Goal: Task Accomplishment & Management: Complete application form

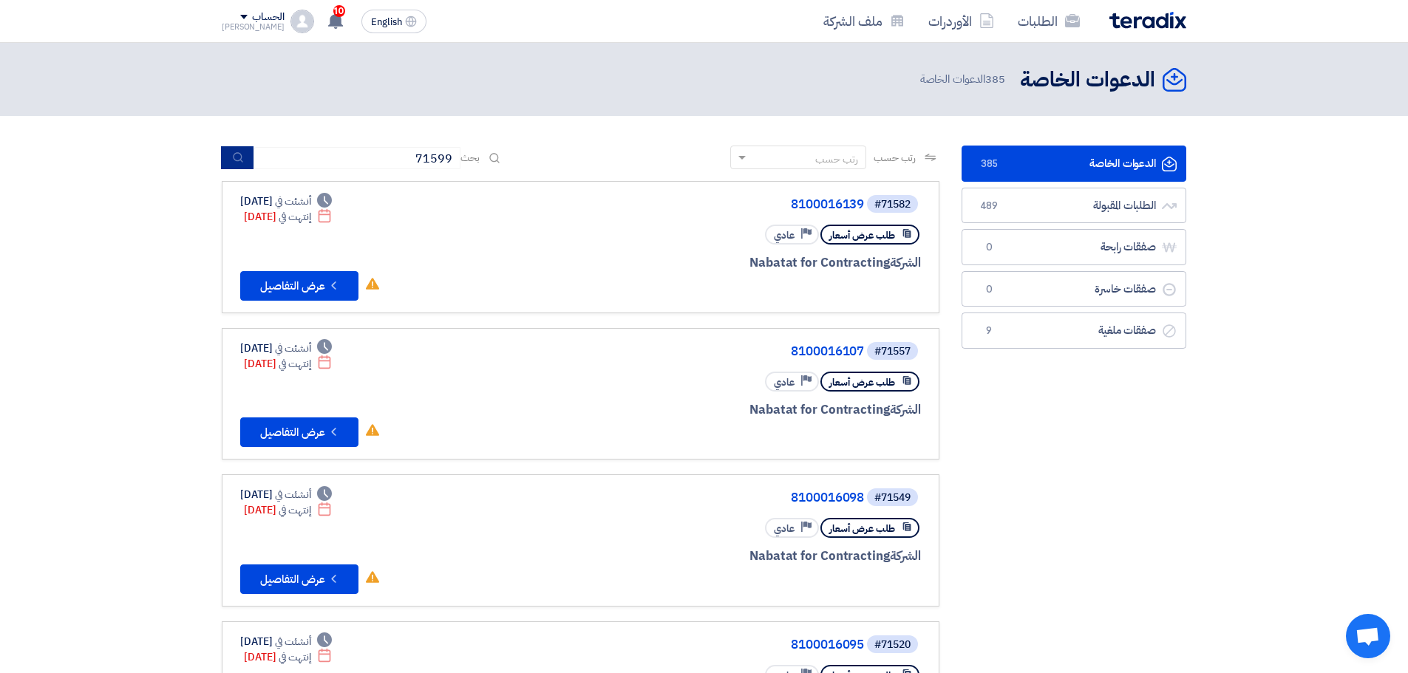
type input "71599"
click at [237, 157] on icon "submit" at bounding box center [238, 158] width 12 height 12
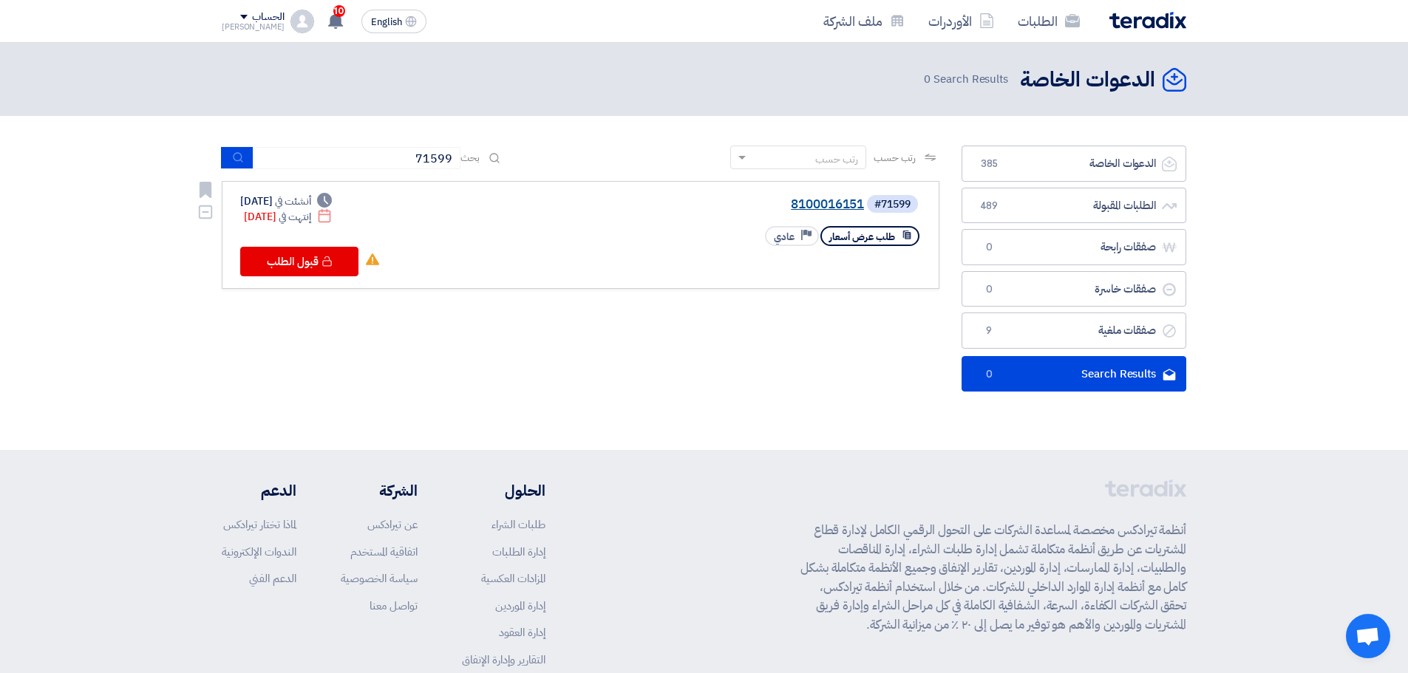
click at [807, 205] on link "8100016151" at bounding box center [716, 204] width 296 height 13
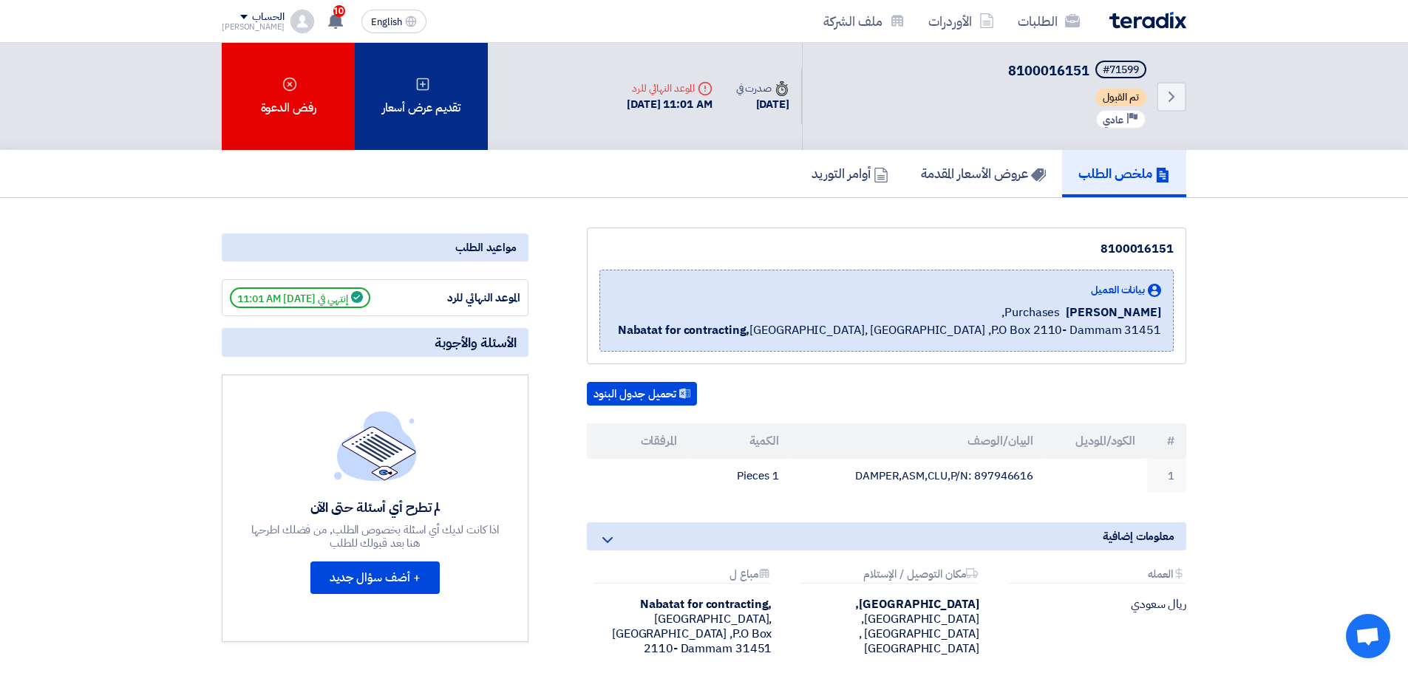
click at [438, 121] on div "تقديم عرض أسعار" at bounding box center [421, 96] width 133 height 107
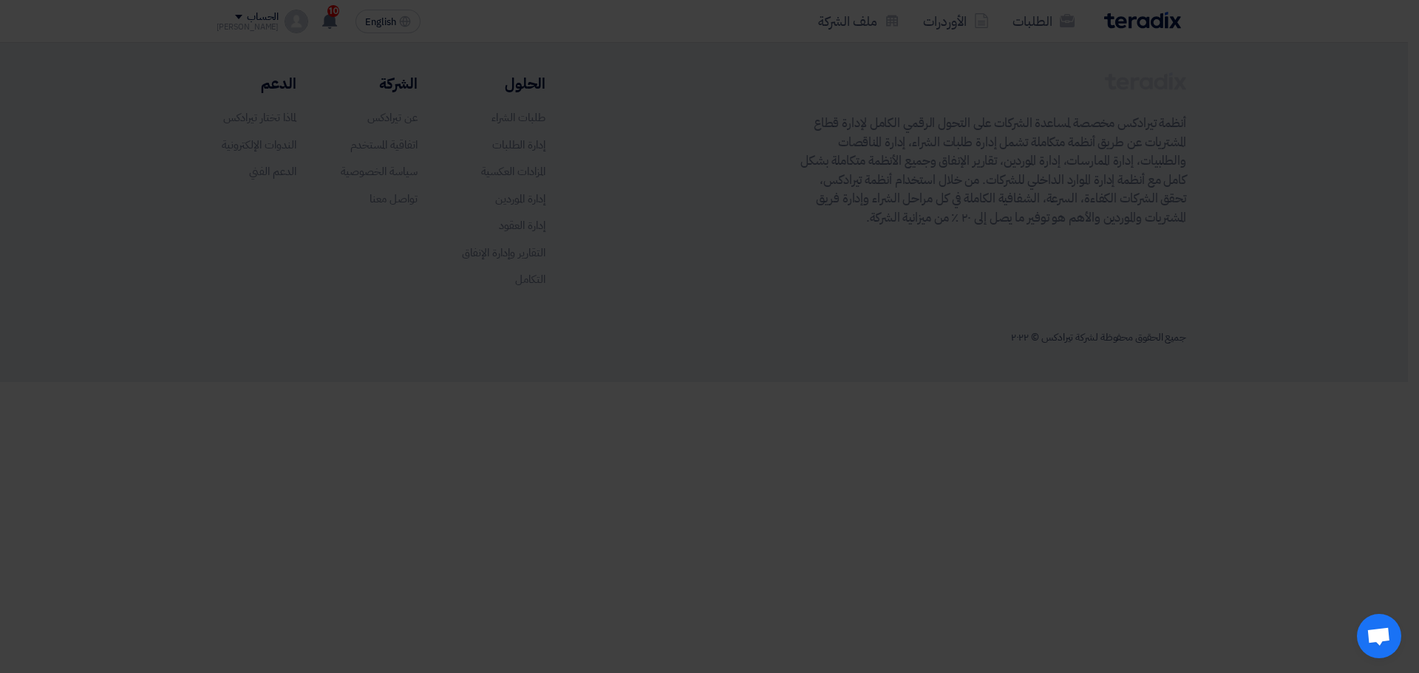
click at [764, 220] on div "أبدأ في تقديم عرض أسعار جديد تقديم عرض أسعار جديد من البداية" at bounding box center [709, 146] width 813 height 213
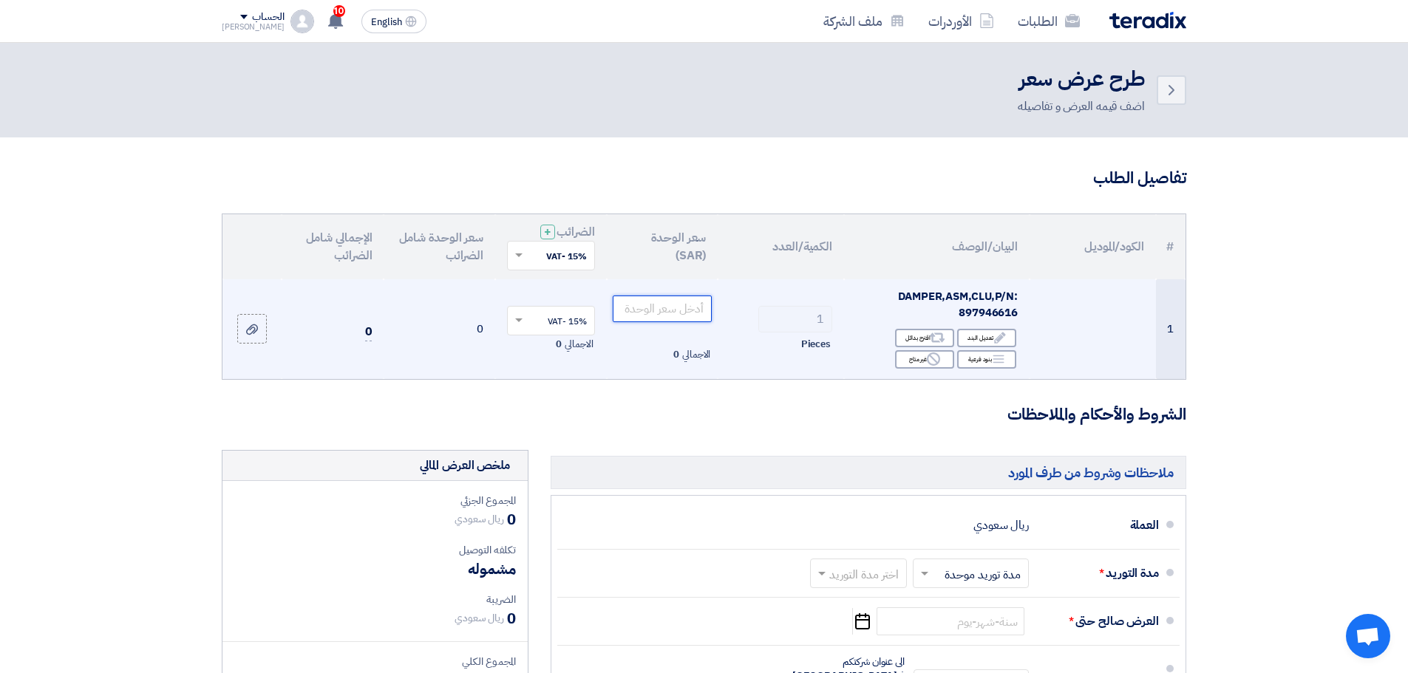
click at [658, 312] on input "number" at bounding box center [663, 309] width 100 height 27
type input "220"
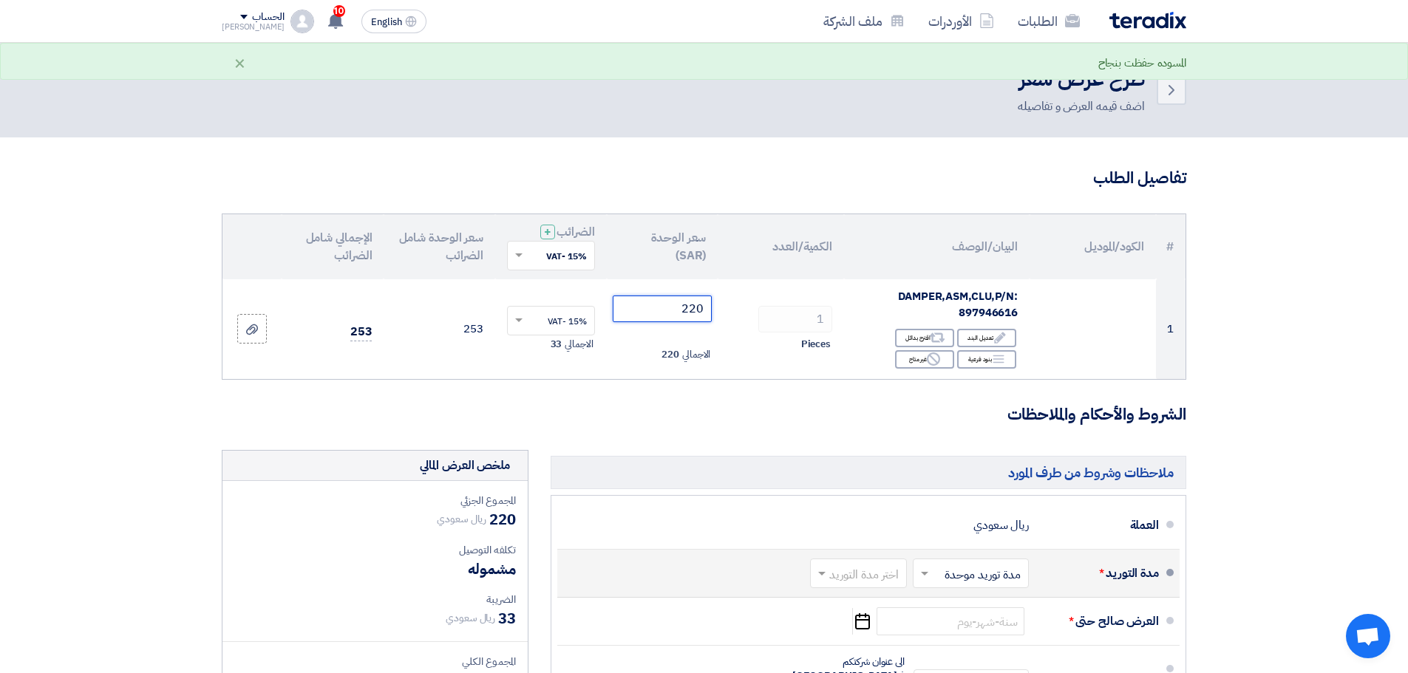
click at [855, 583] on input "text" at bounding box center [855, 575] width 89 height 21
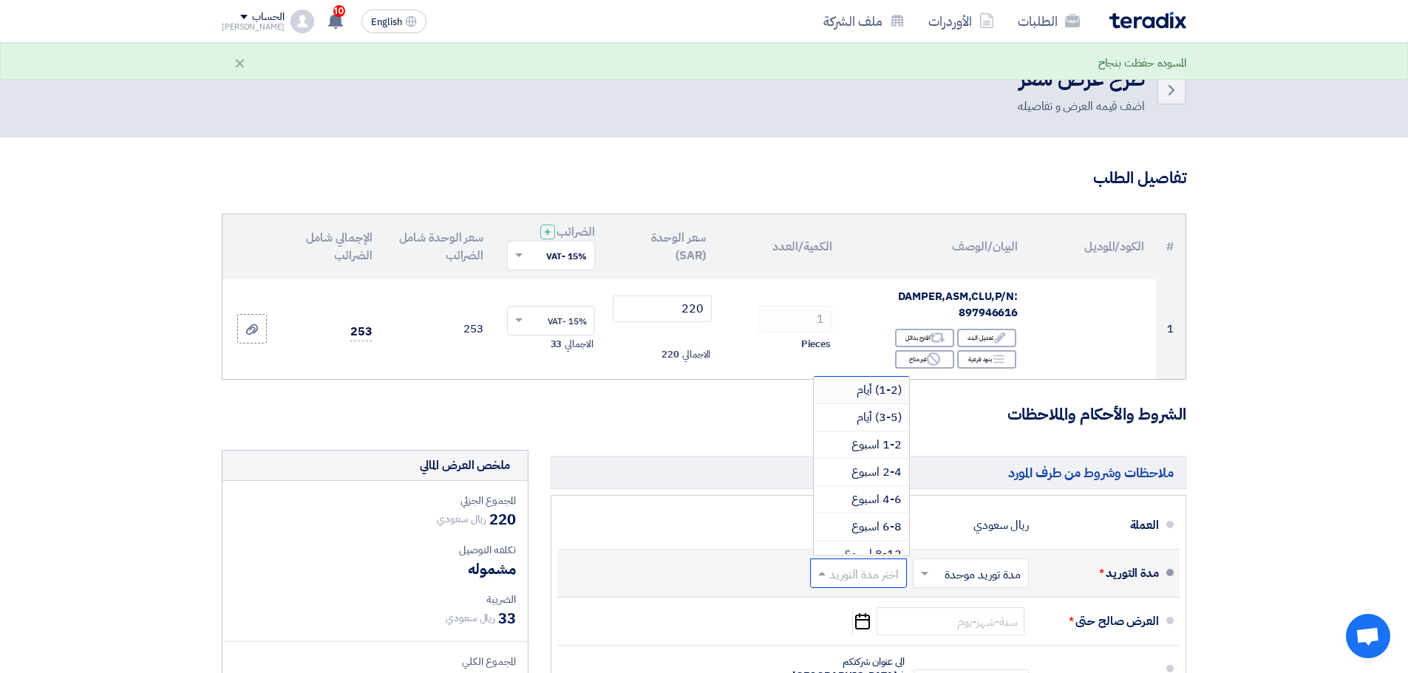
click at [865, 390] on span "(1-2) أيام" at bounding box center [879, 390] width 45 height 18
click at [1350, 426] on section "تفاصيل الطلب # الكود/الموديل البيان/الوصف الكمية/العدد سعر الوحدة (SAR) الضرائب…" at bounding box center [704, 572] width 1408 height 871
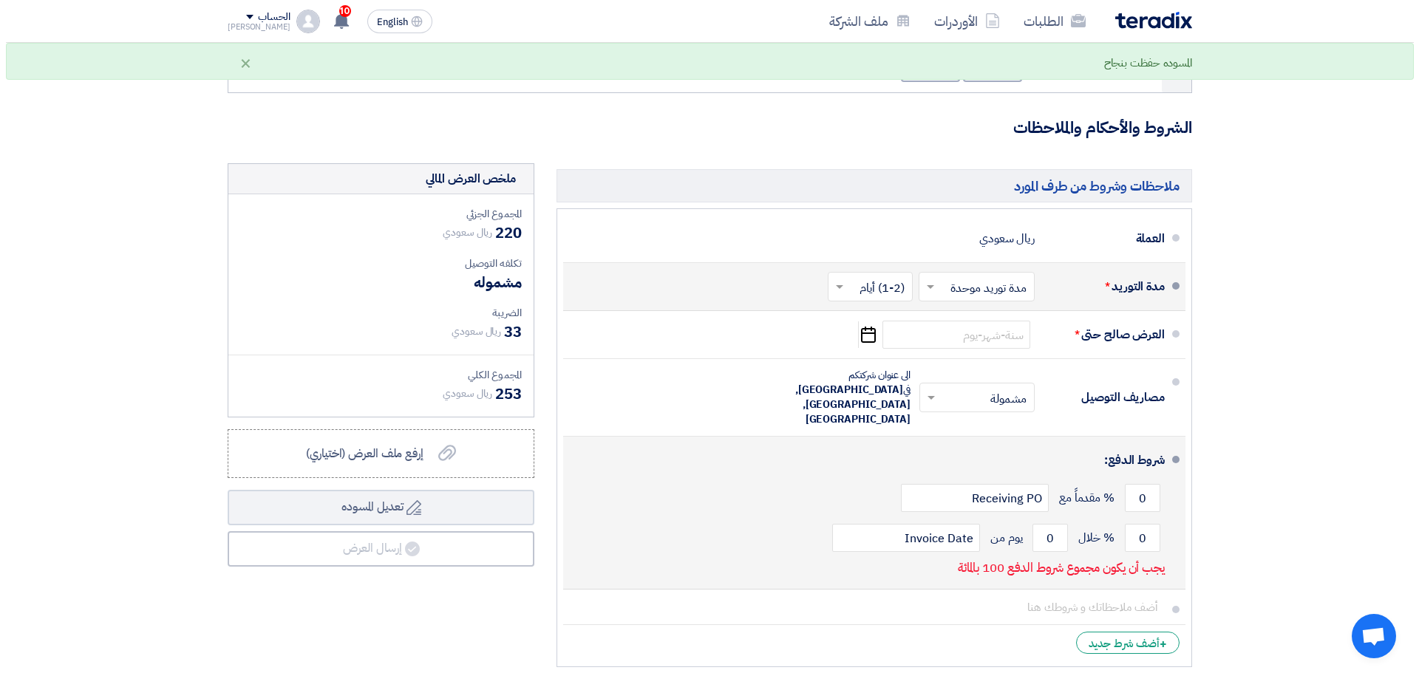
scroll to position [296, 0]
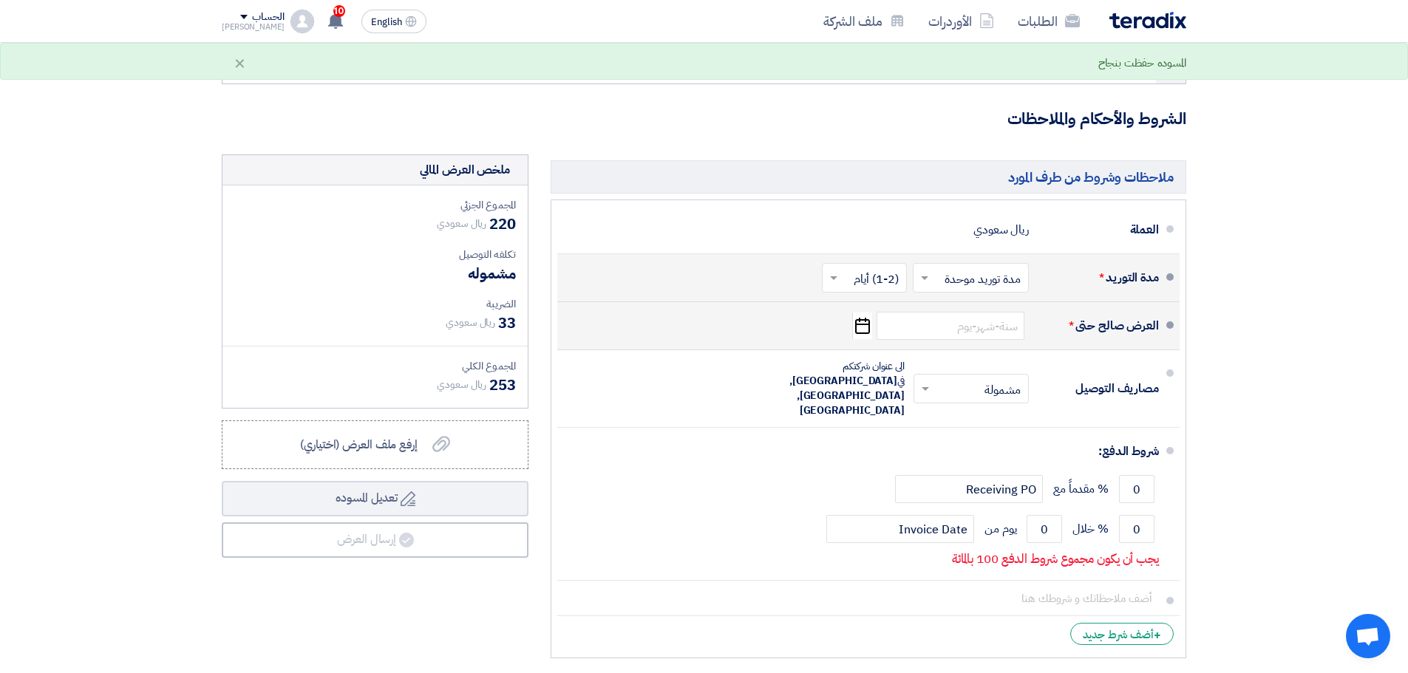
click at [862, 321] on use "button" at bounding box center [862, 326] width 15 height 16
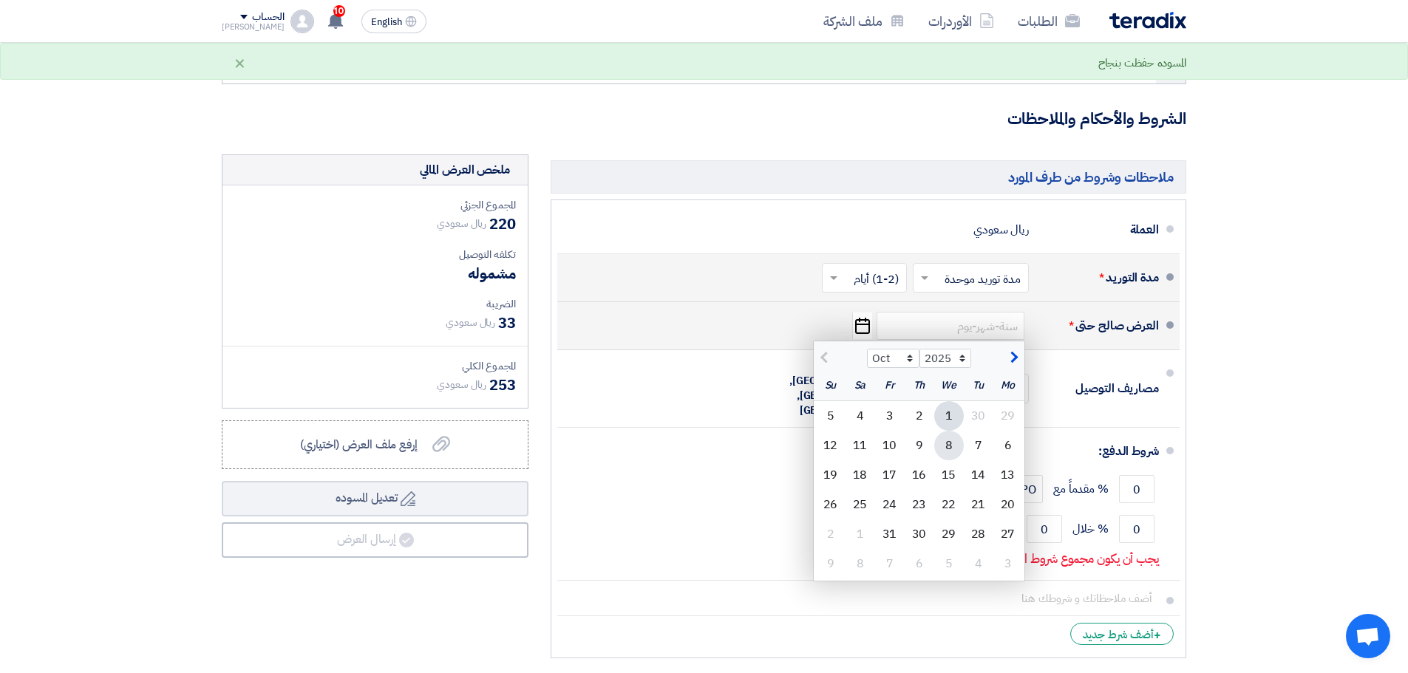
click at [950, 446] on div "8" at bounding box center [949, 446] width 30 height 30
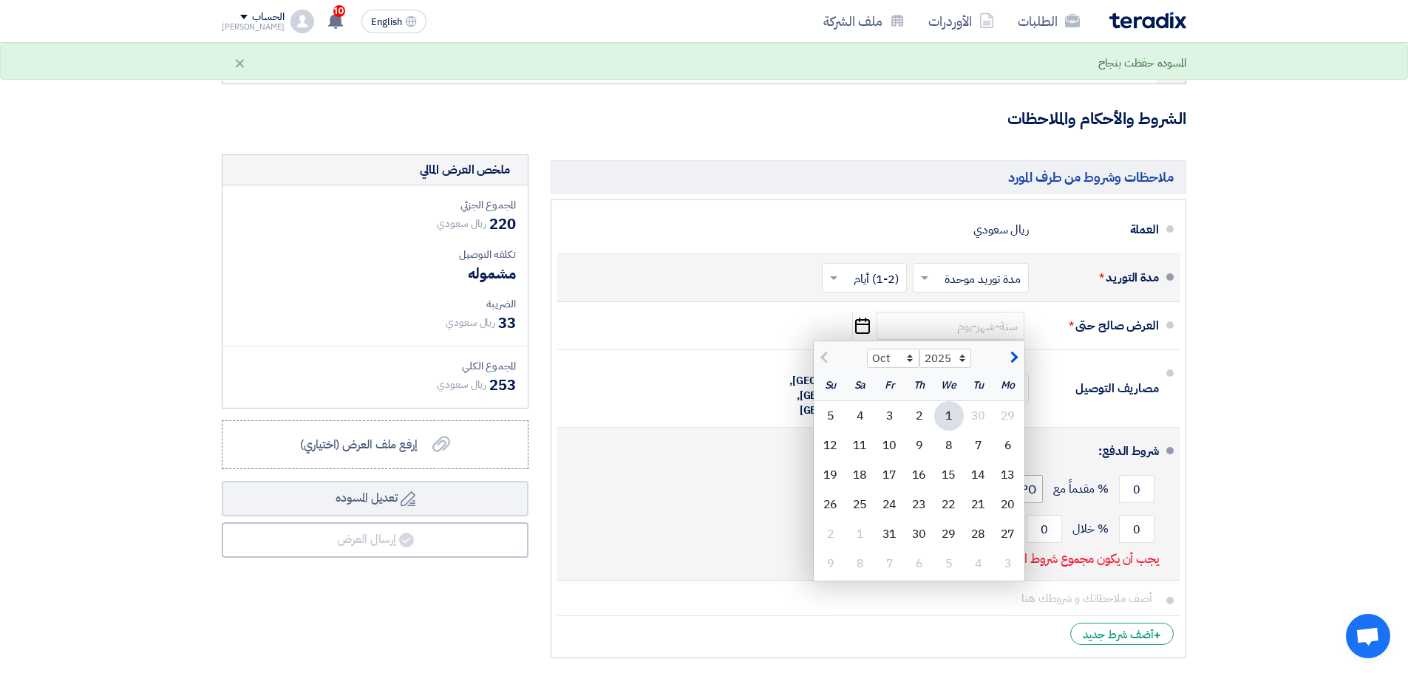
type input "[DATE]"
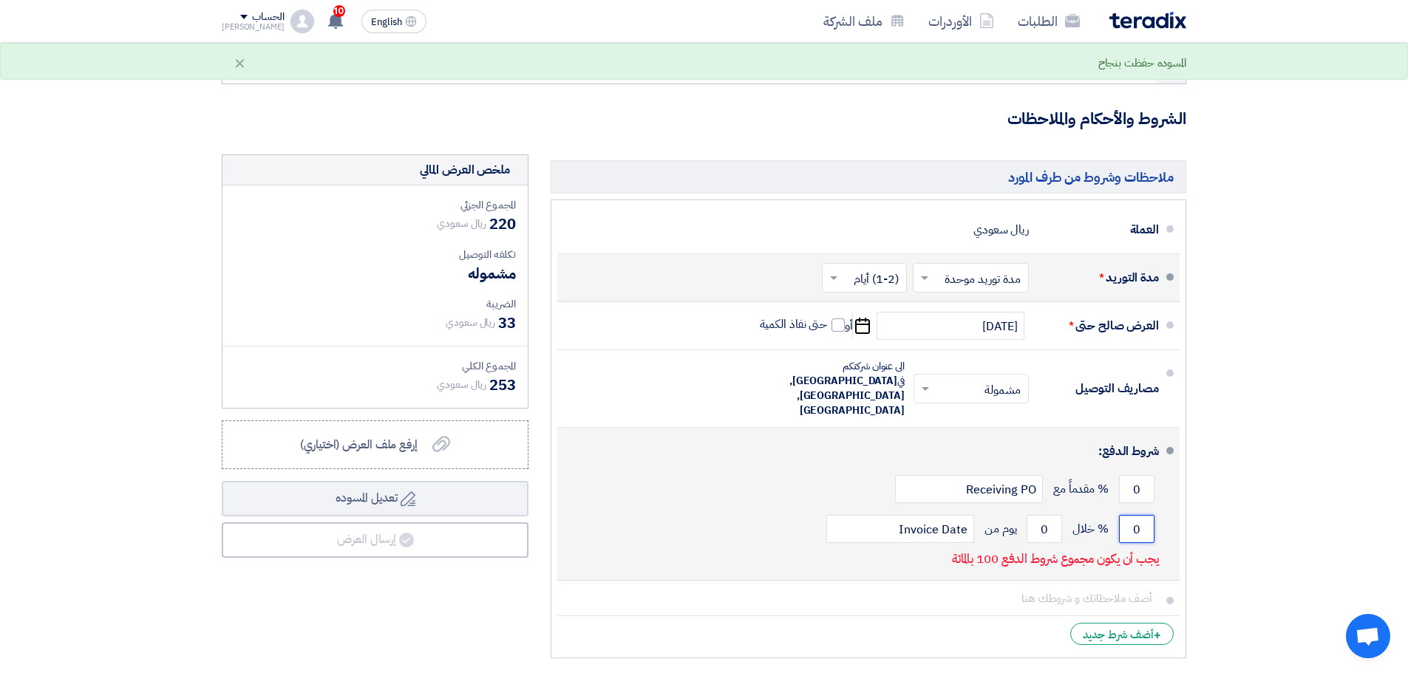
click at [1136, 515] on input "0" at bounding box center [1136, 529] width 35 height 28
type input "100"
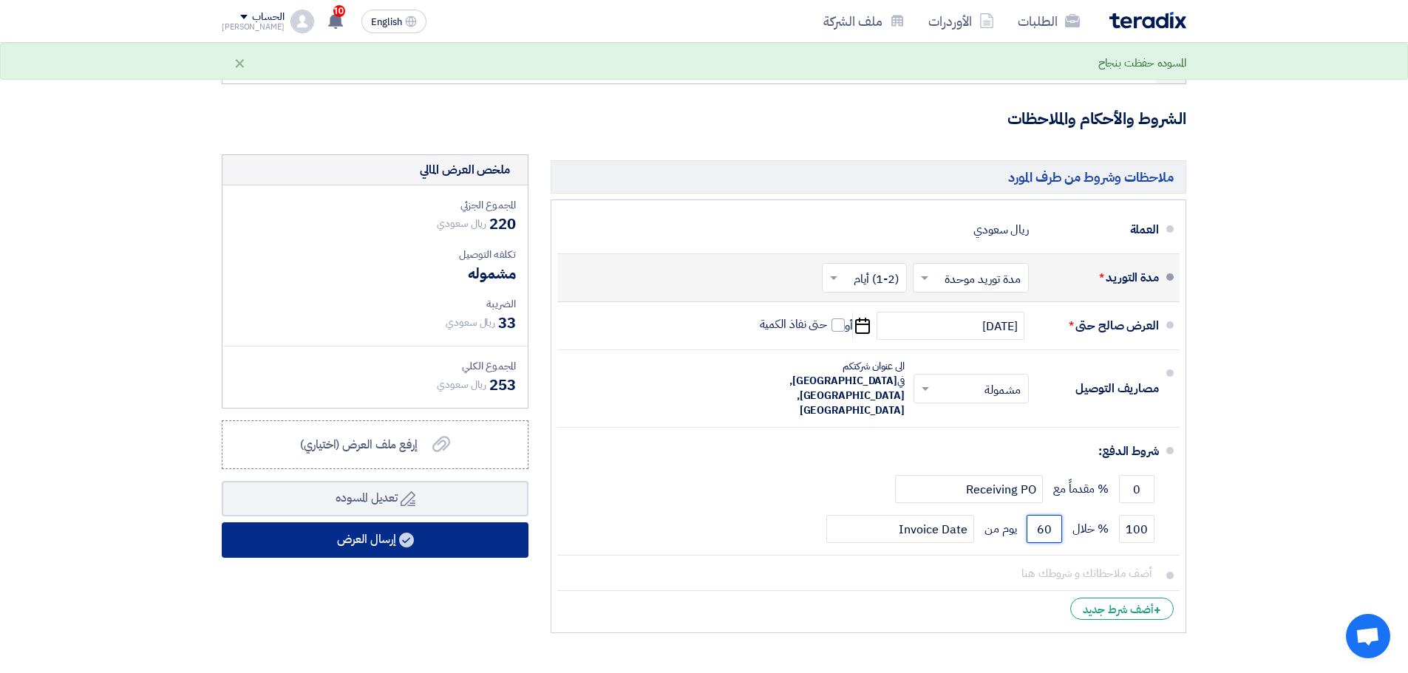
type input "60"
click at [403, 548] on button "إرسال العرض" at bounding box center [375, 540] width 307 height 35
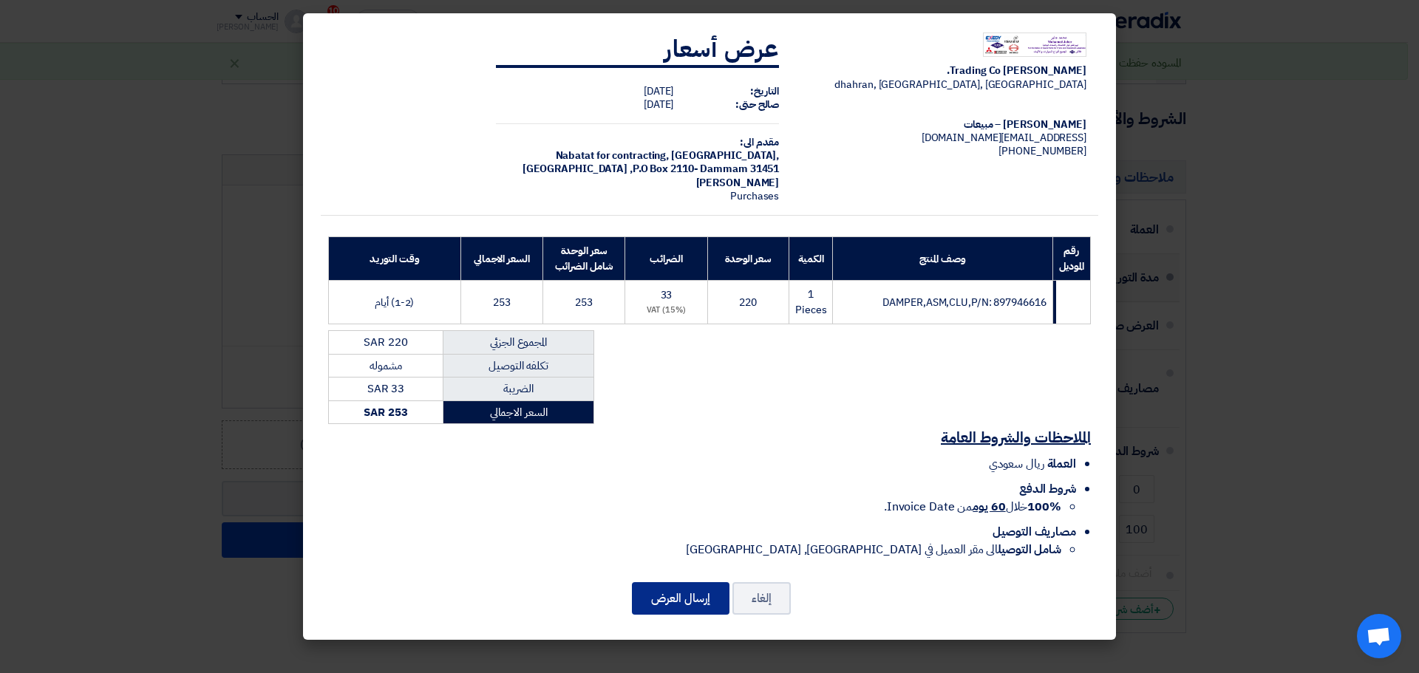
click at [703, 593] on button "إرسال العرض" at bounding box center [681, 598] width 98 height 33
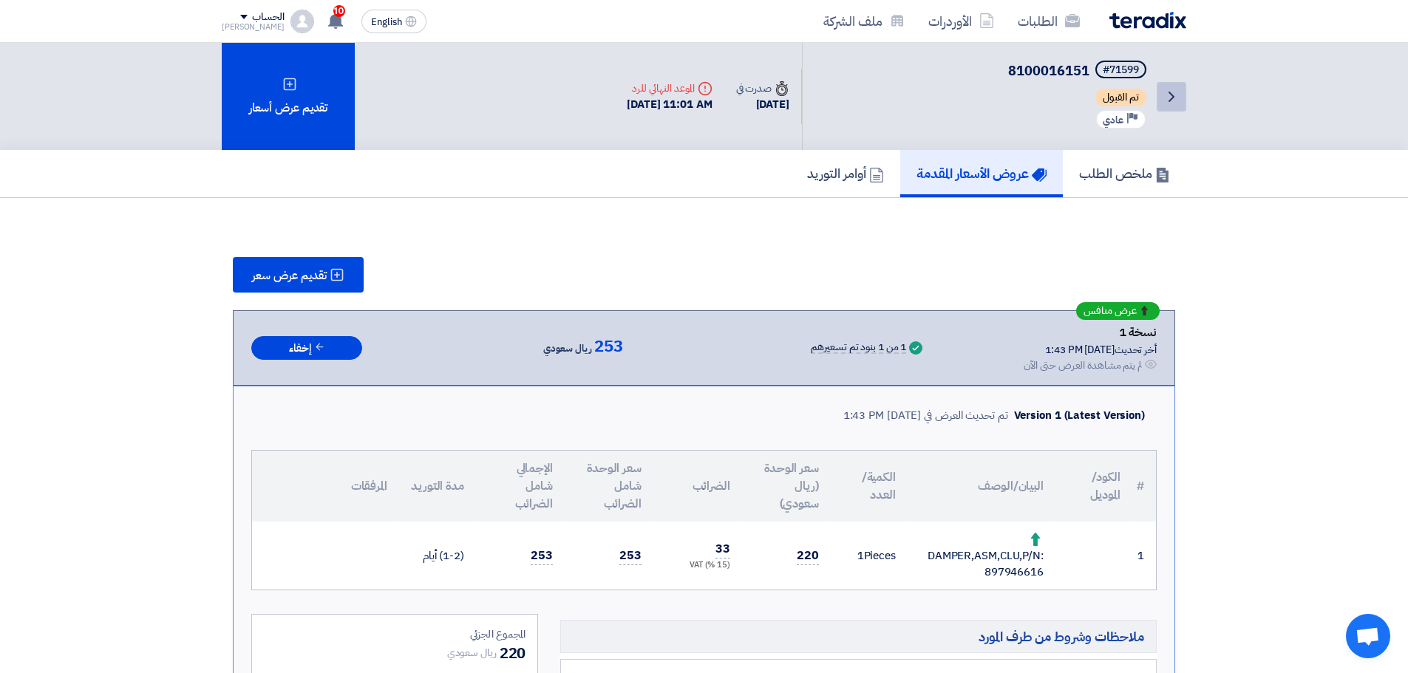
click at [1170, 89] on icon "Back" at bounding box center [1172, 97] width 18 height 18
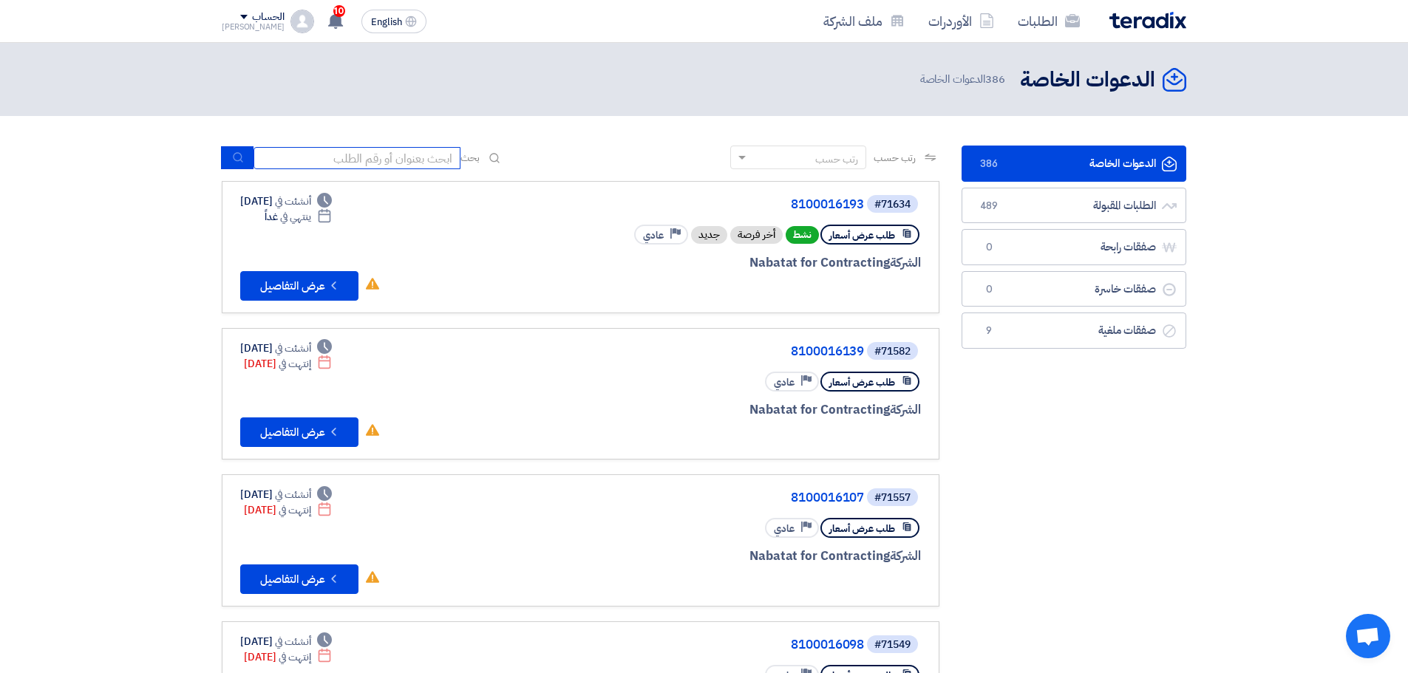
click at [379, 157] on input at bounding box center [357, 158] width 207 height 22
